Goal: Transaction & Acquisition: Book appointment/travel/reservation

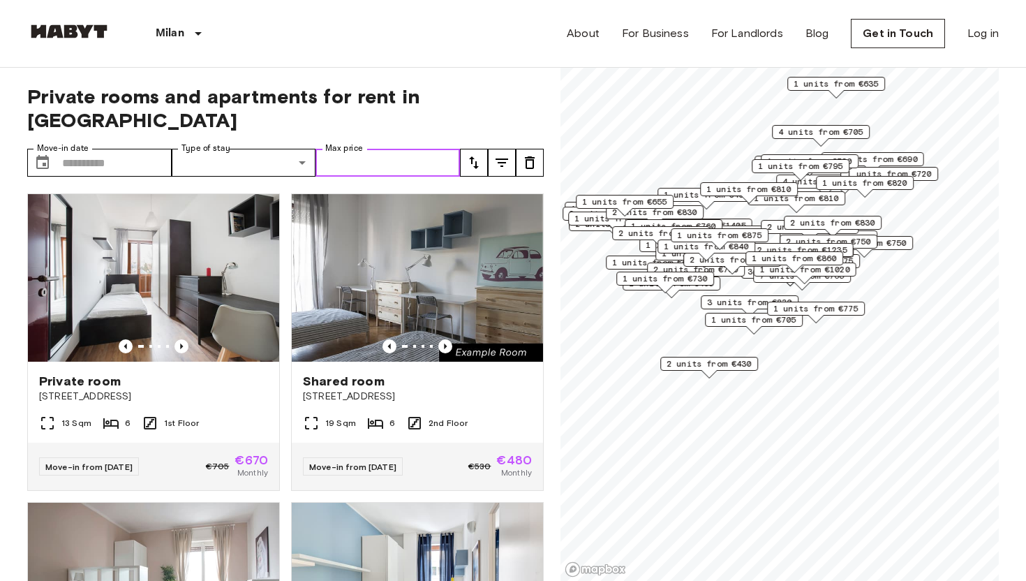
click at [382, 149] on input "Max price" at bounding box center [387, 163] width 144 height 28
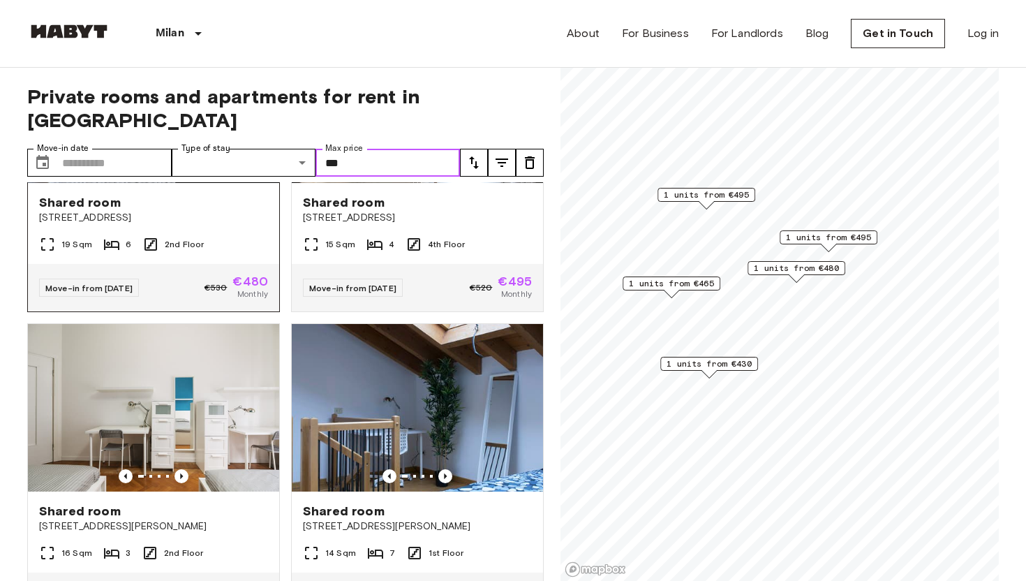
scroll to position [218, 0]
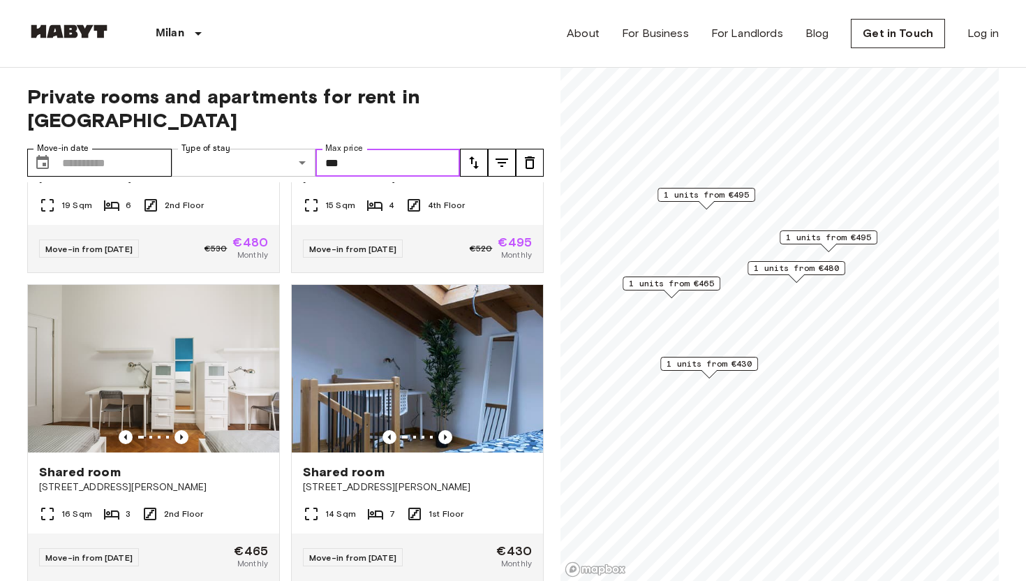
type input "***"
type input "**********"
